Goal: Task Accomplishment & Management: Manage account settings

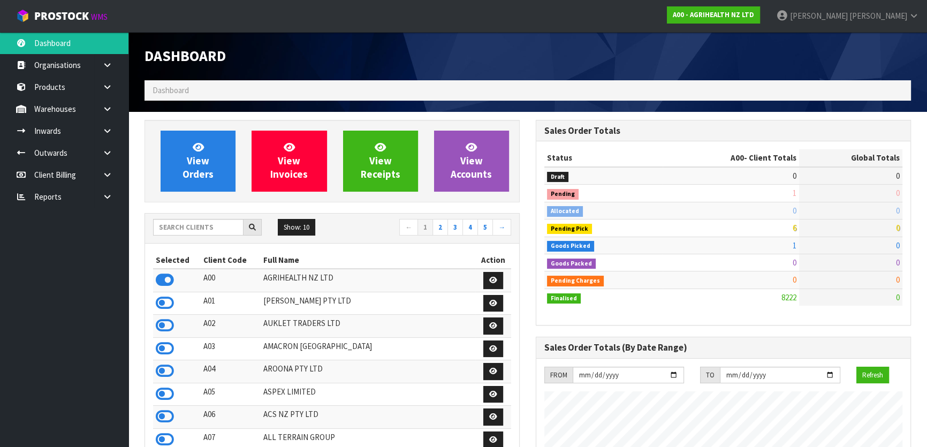
scroll to position [809, 391]
click at [181, 226] on input "text" at bounding box center [198, 227] width 90 height 17
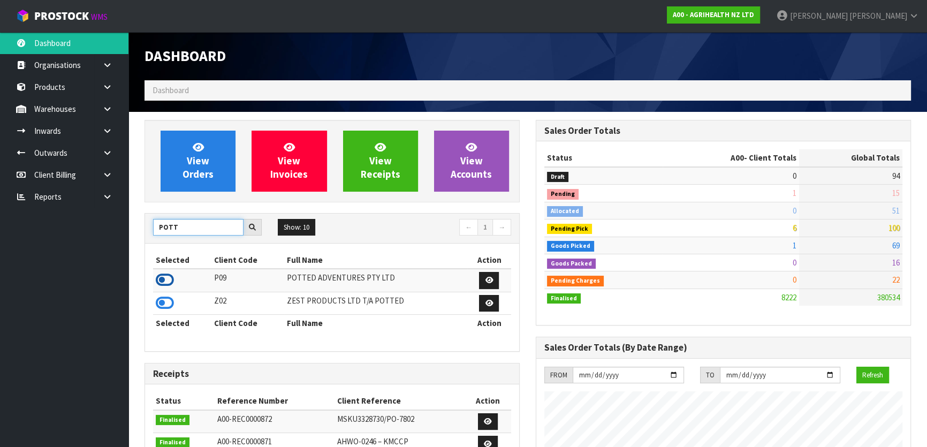
type input "POTT"
click at [169, 277] on icon at bounding box center [165, 280] width 18 height 16
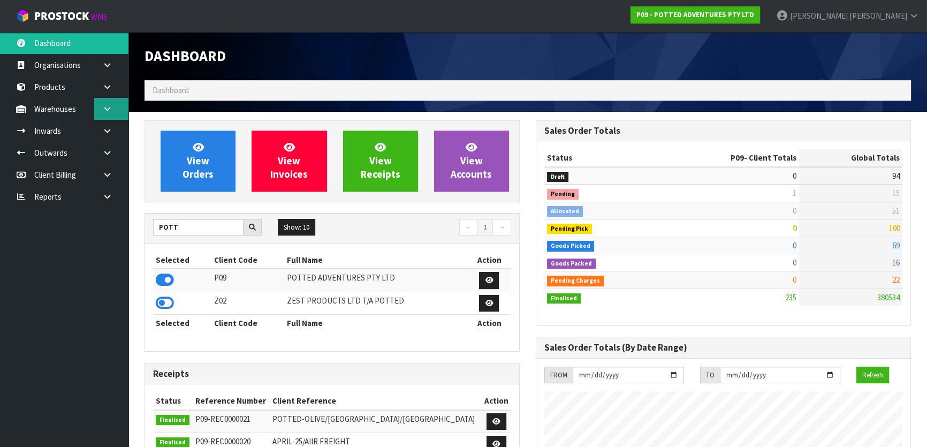
click at [111, 107] on icon at bounding box center [107, 109] width 10 height 8
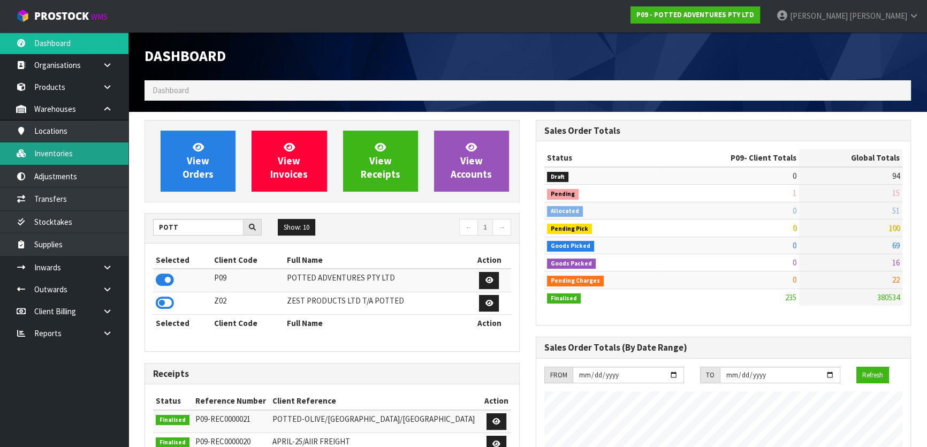
click at [90, 160] on link "Inventories" at bounding box center [64, 153] width 128 height 22
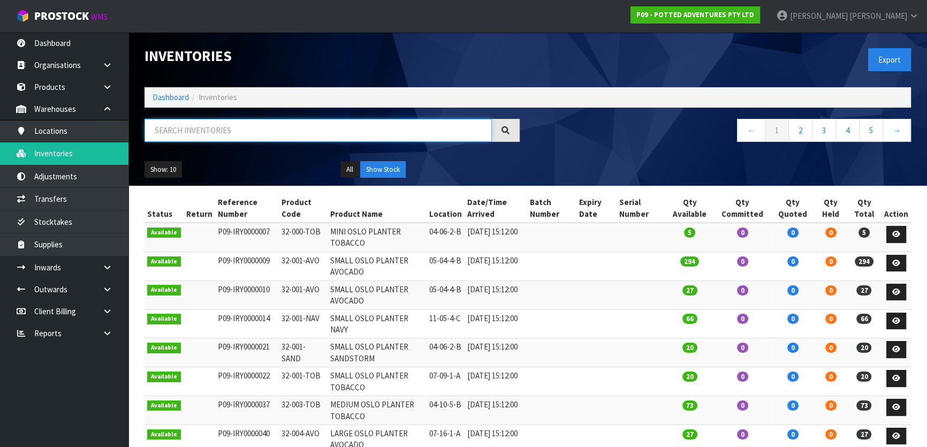
click at [238, 132] on input "text" at bounding box center [318, 130] width 347 height 23
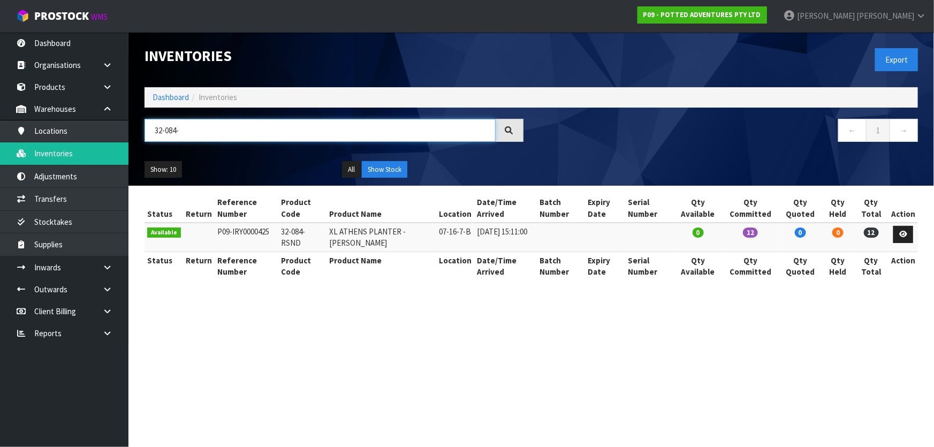
type input "32-084-"
click at [900, 234] on icon at bounding box center [903, 234] width 8 height 7
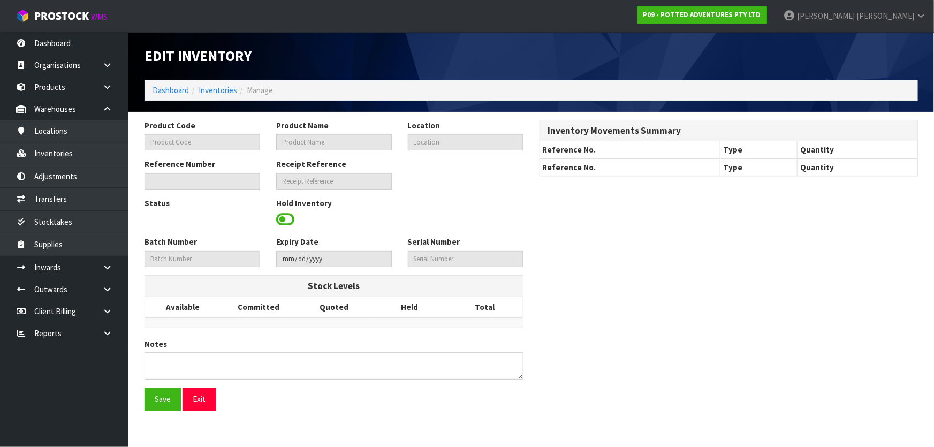
type input "32-084-RSND"
type input "XL ATHENS PLANTER - [PERSON_NAME]"
type input "07-16-7-B"
type input "P09-IRY0000425"
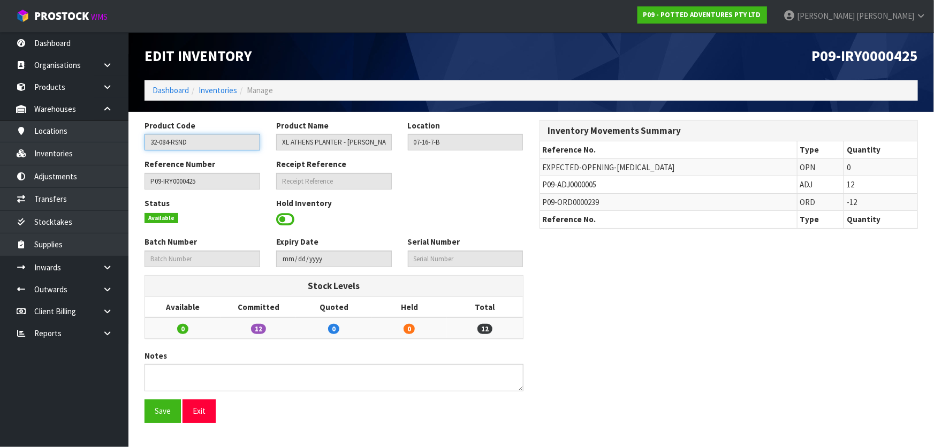
click at [180, 145] on input "32-084-RSND" at bounding box center [203, 142] width 116 height 17
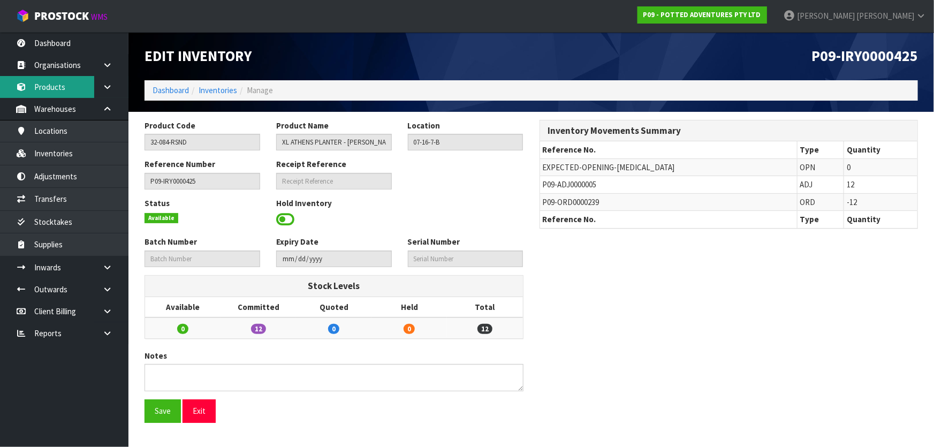
click at [43, 89] on link "Products" at bounding box center [64, 87] width 128 height 22
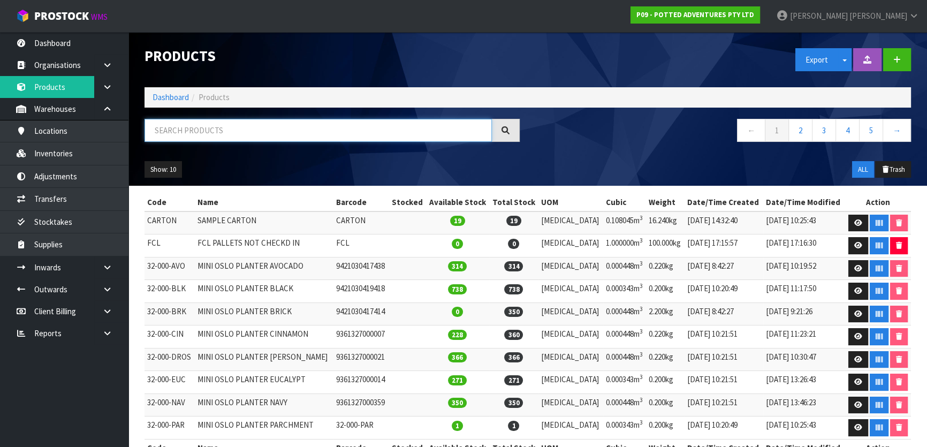
click at [208, 127] on input "text" at bounding box center [318, 130] width 347 height 23
paste input "32-084-RSND"
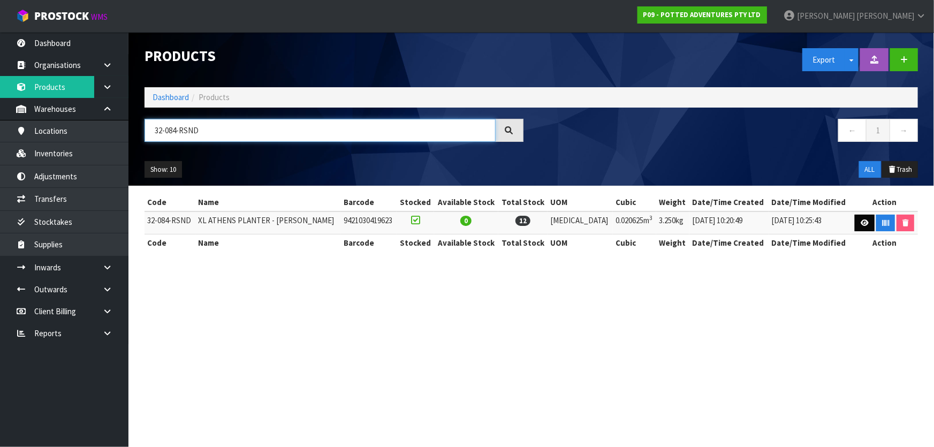
type input "32-084-RSND"
click at [856, 219] on link at bounding box center [865, 223] width 20 height 17
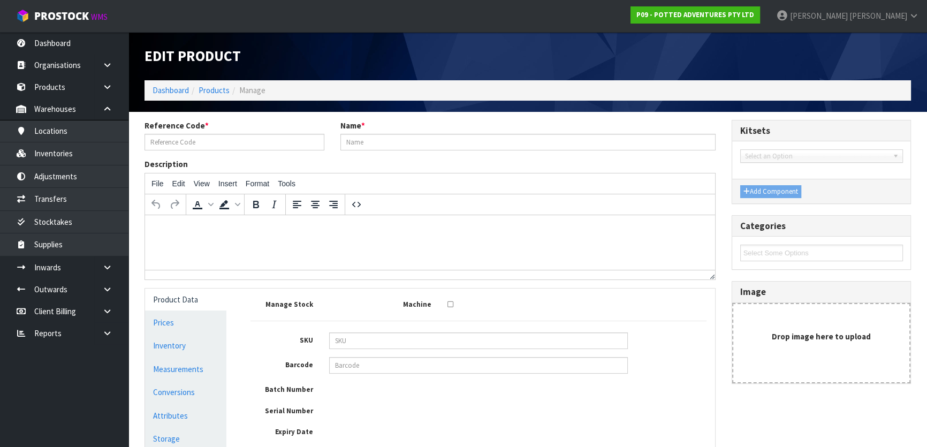
type input "32-084-RSND"
type input "XL ATHENS PLANTER - [PERSON_NAME]"
type input "9421030419623"
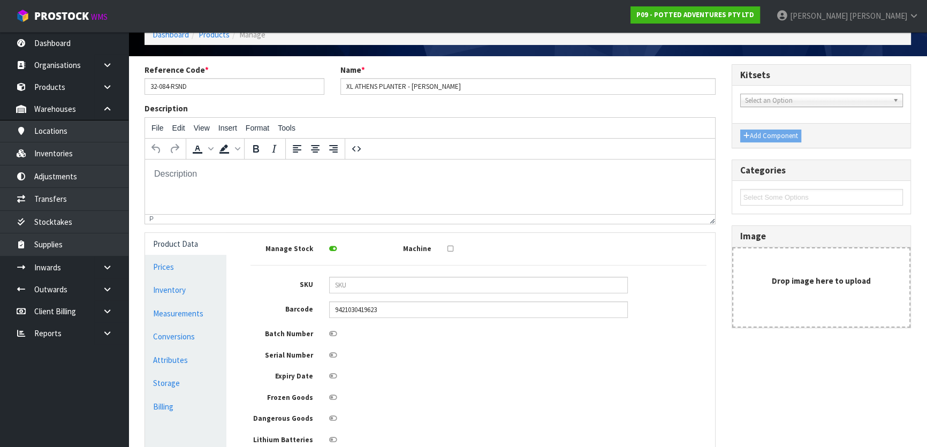
scroll to position [146, 0]
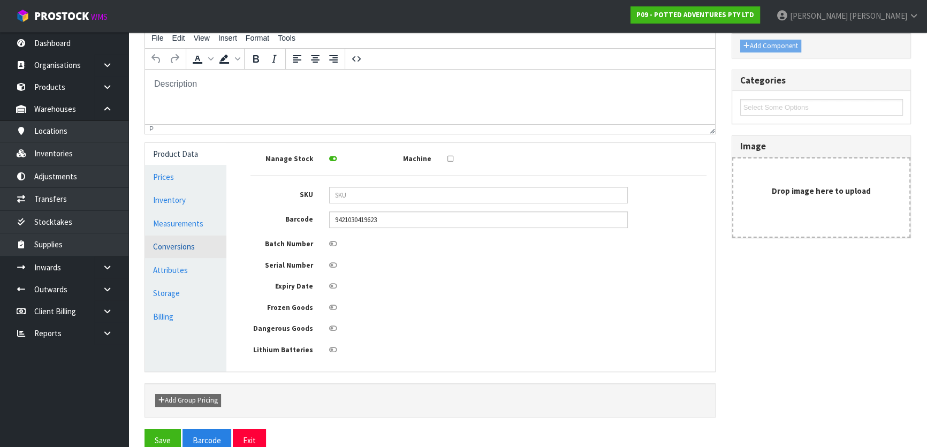
click at [178, 237] on link "Conversions" at bounding box center [185, 247] width 81 height 22
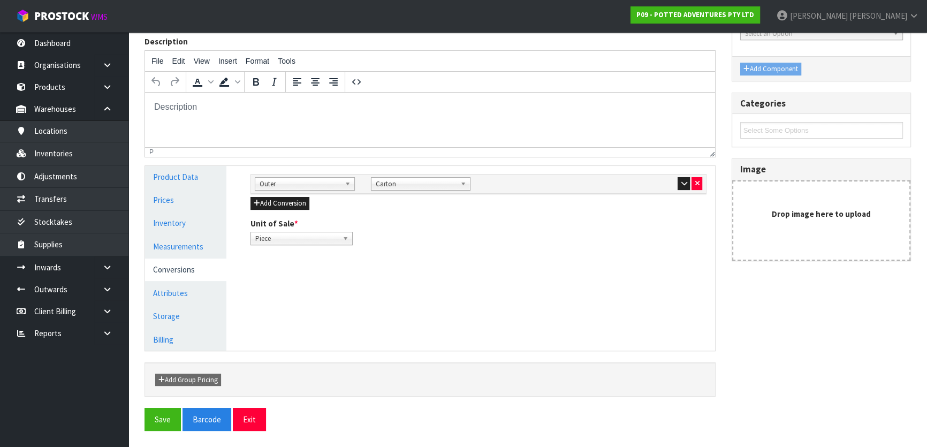
scroll to position [122, 0]
click at [686, 186] on icon "button" at bounding box center [684, 184] width 6 height 7
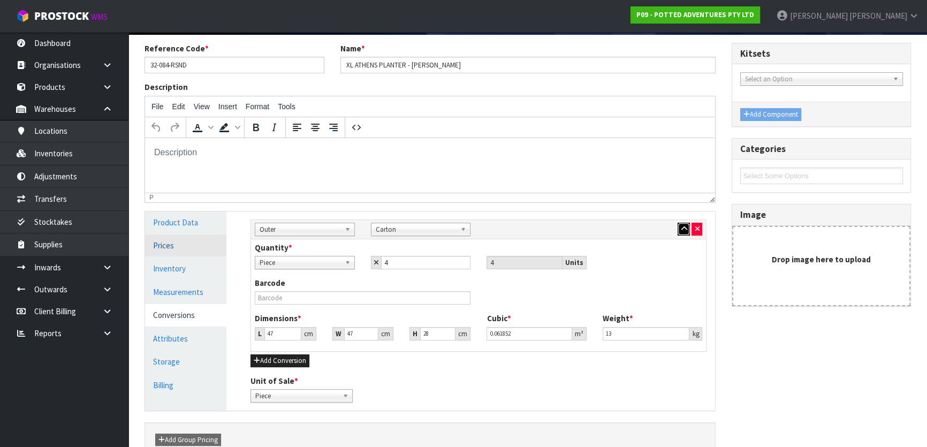
scroll to position [0, 0]
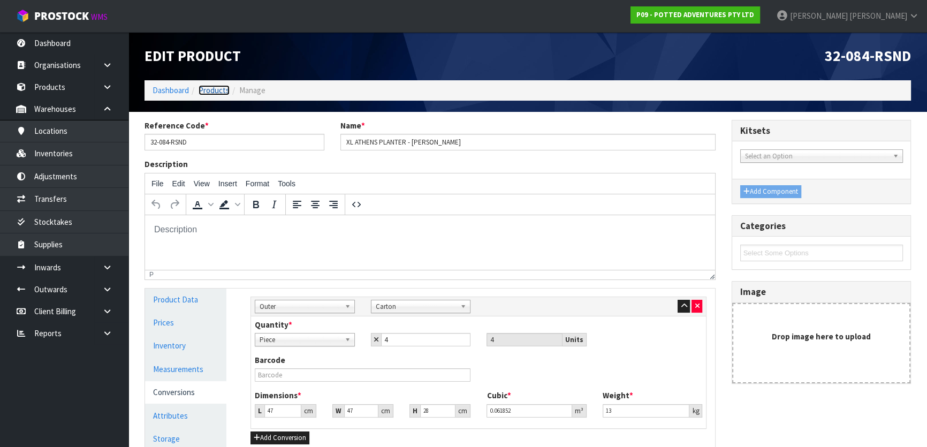
click at [214, 93] on link "Products" at bounding box center [214, 90] width 31 height 10
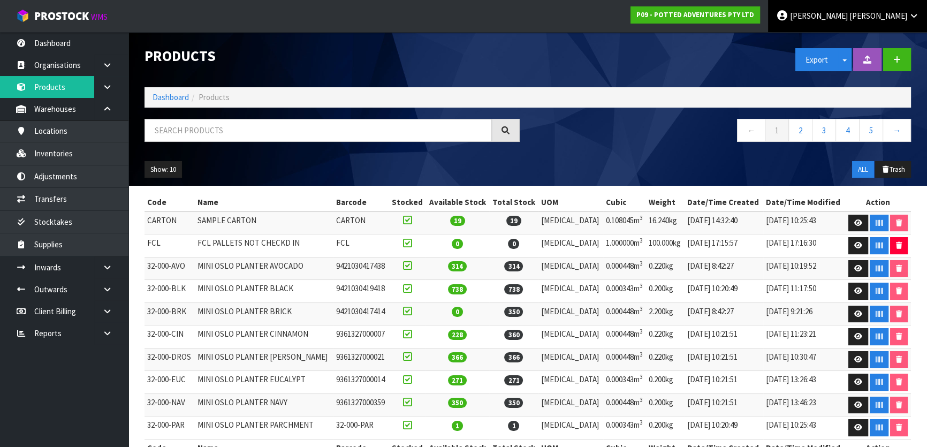
click at [886, 16] on span "[PERSON_NAME]" at bounding box center [879, 16] width 58 height 10
click at [889, 41] on link "Logout" at bounding box center [884, 42] width 85 height 14
